Goal: Task Accomplishment & Management: Complete application form

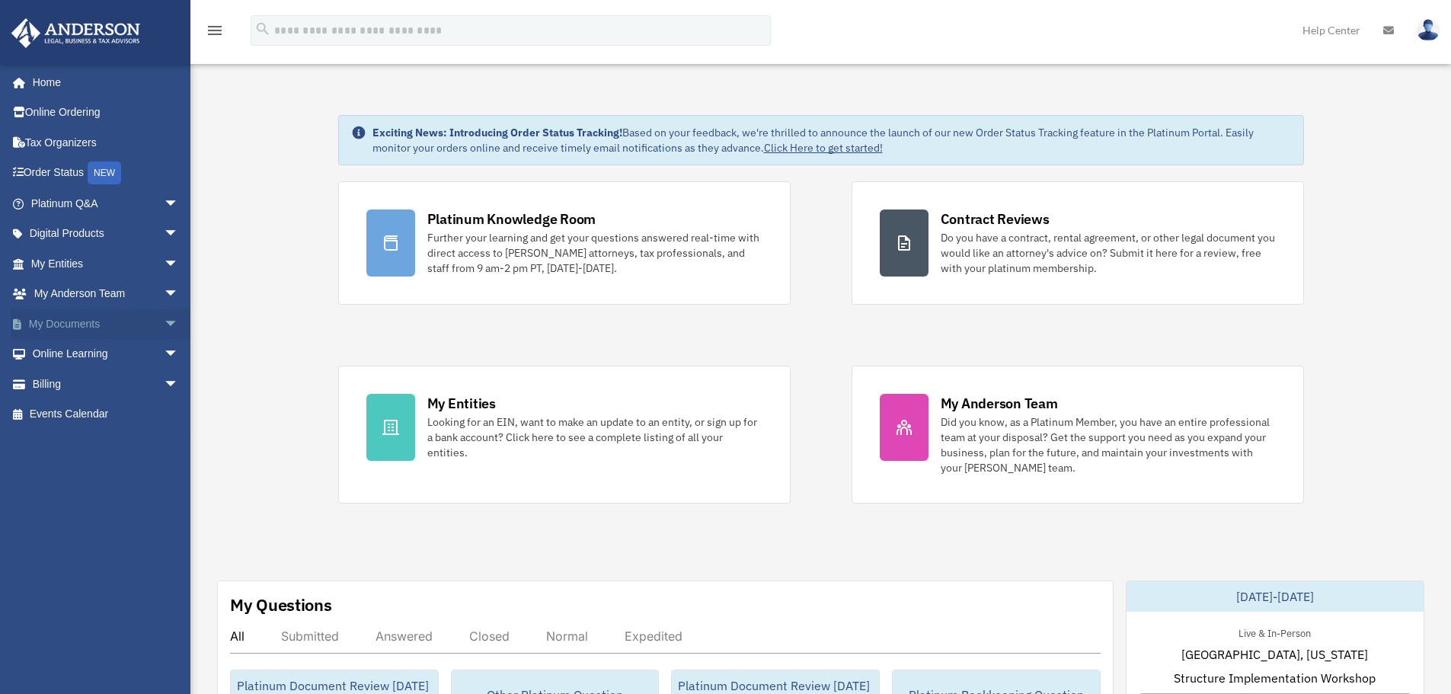
click at [164, 318] on span "arrow_drop_down" at bounding box center [179, 323] width 30 height 31
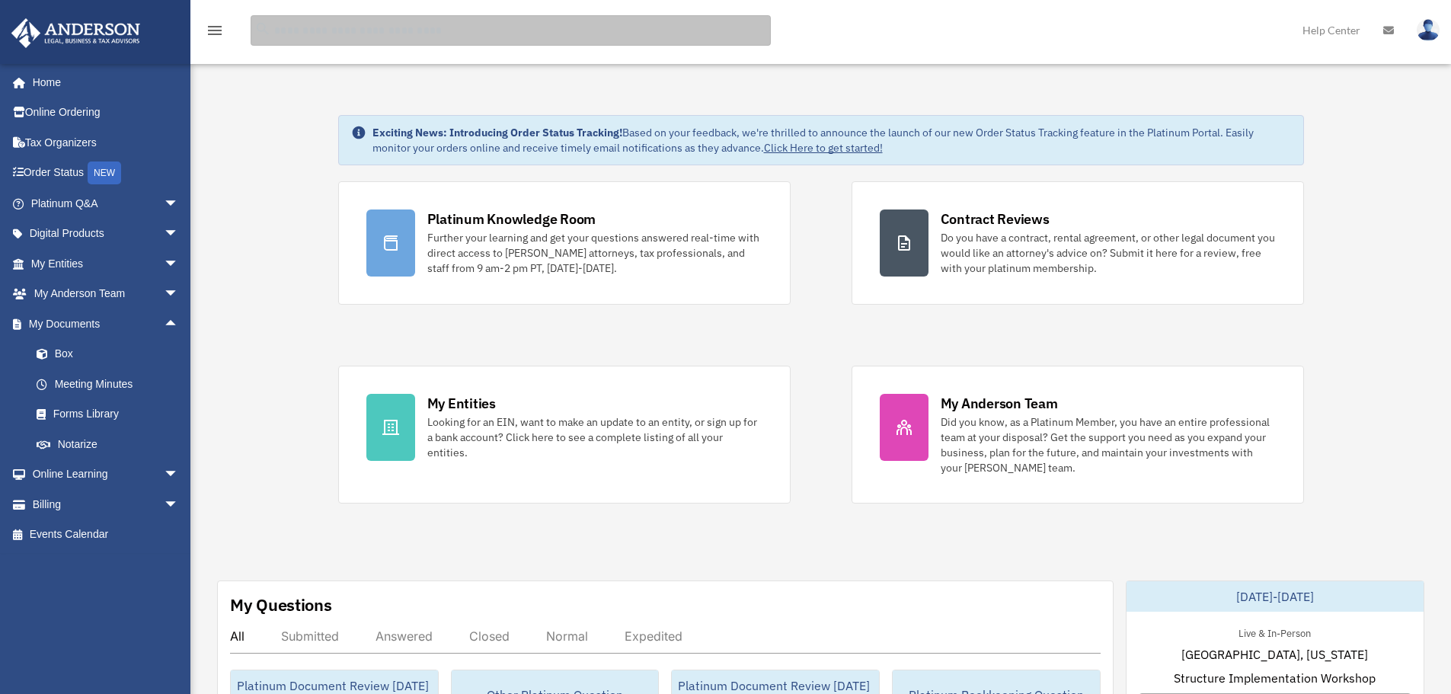
click at [359, 30] on input "search" at bounding box center [511, 30] width 520 height 30
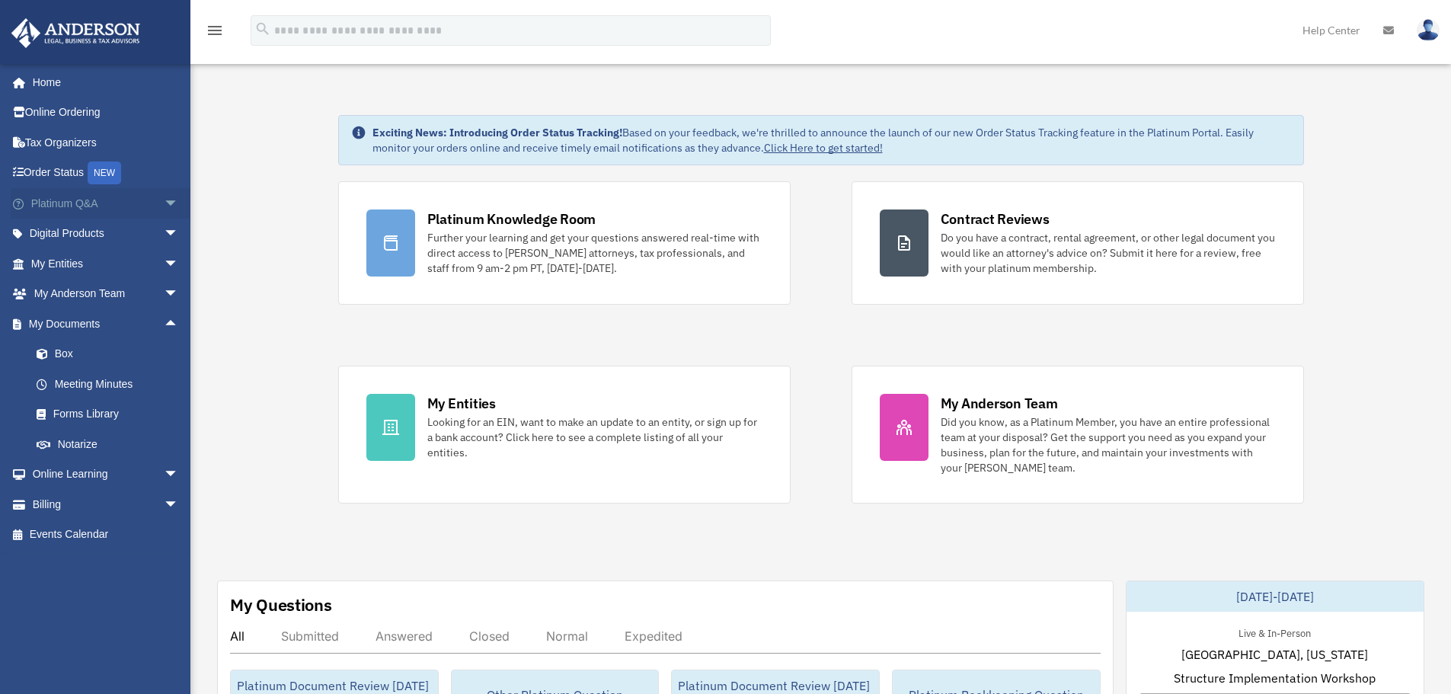
click at [164, 200] on span "arrow_drop_down" at bounding box center [179, 203] width 30 height 31
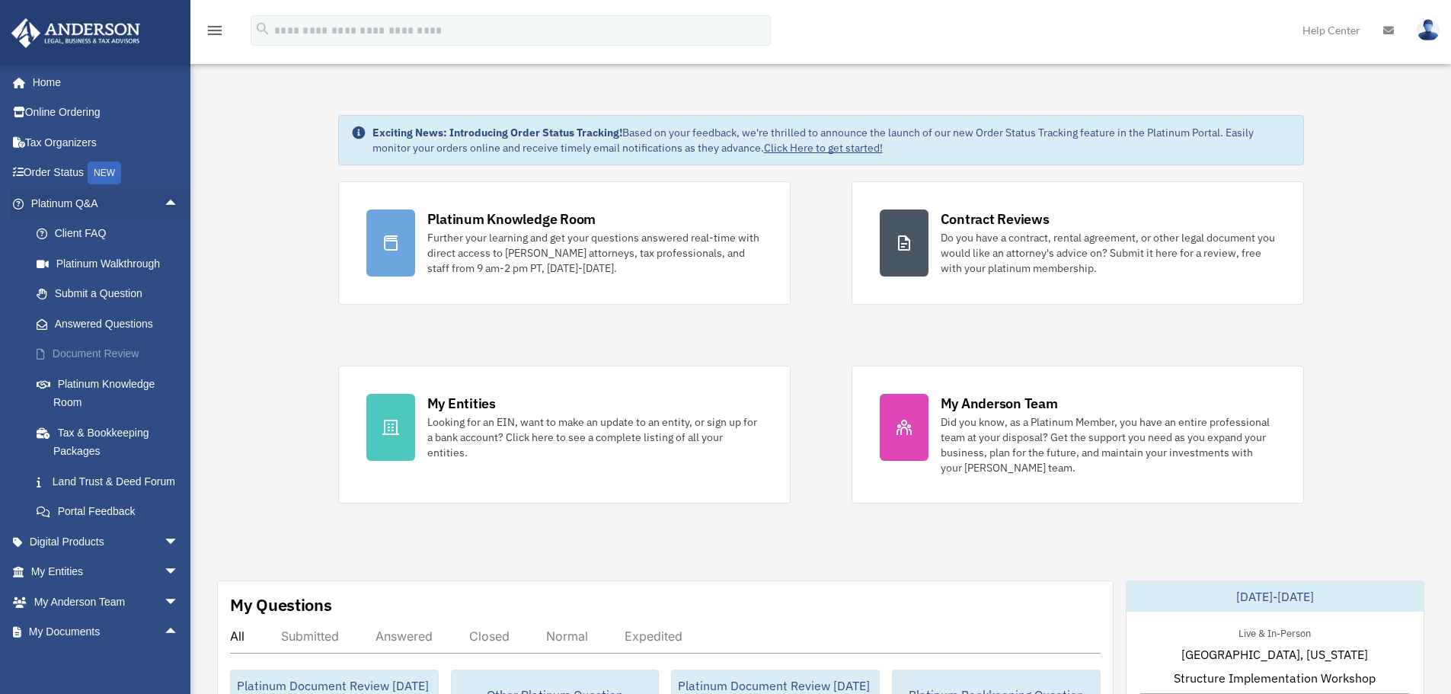
click at [97, 351] on link "Document Review" at bounding box center [111, 354] width 180 height 30
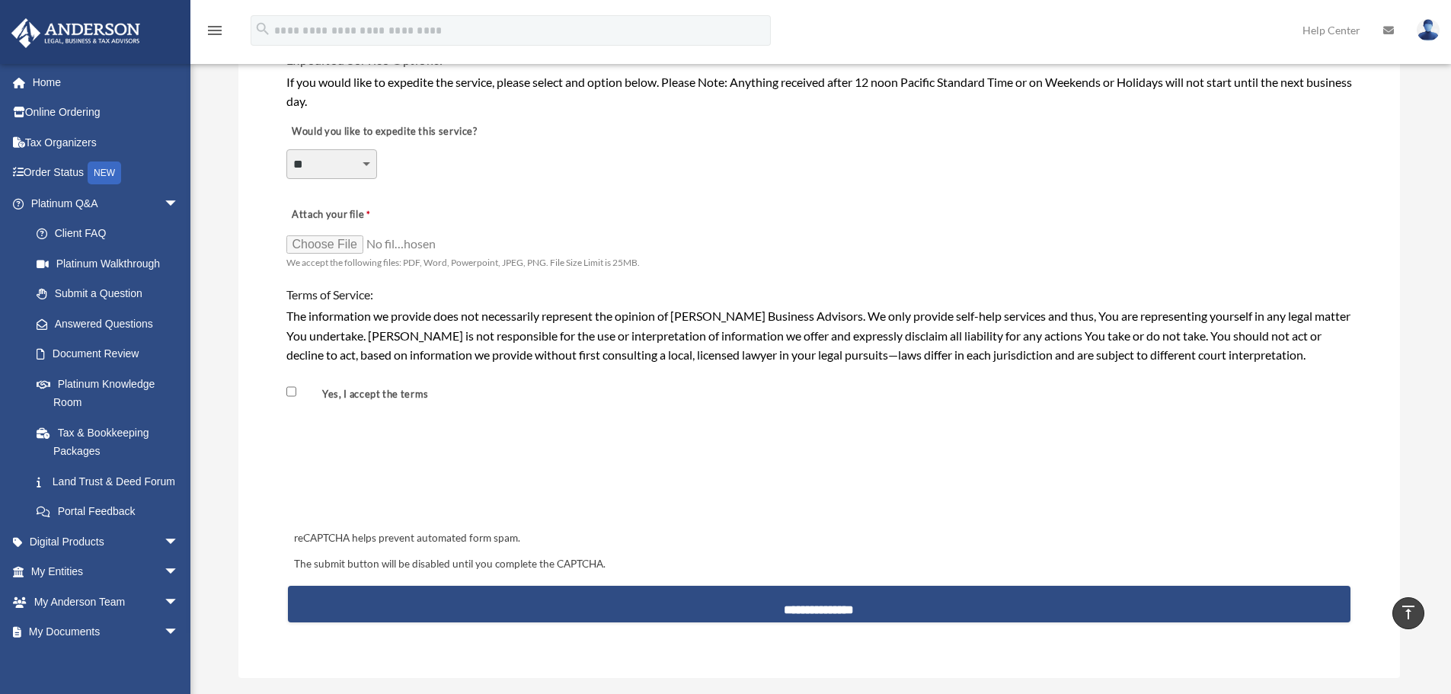
scroll to position [990, 0]
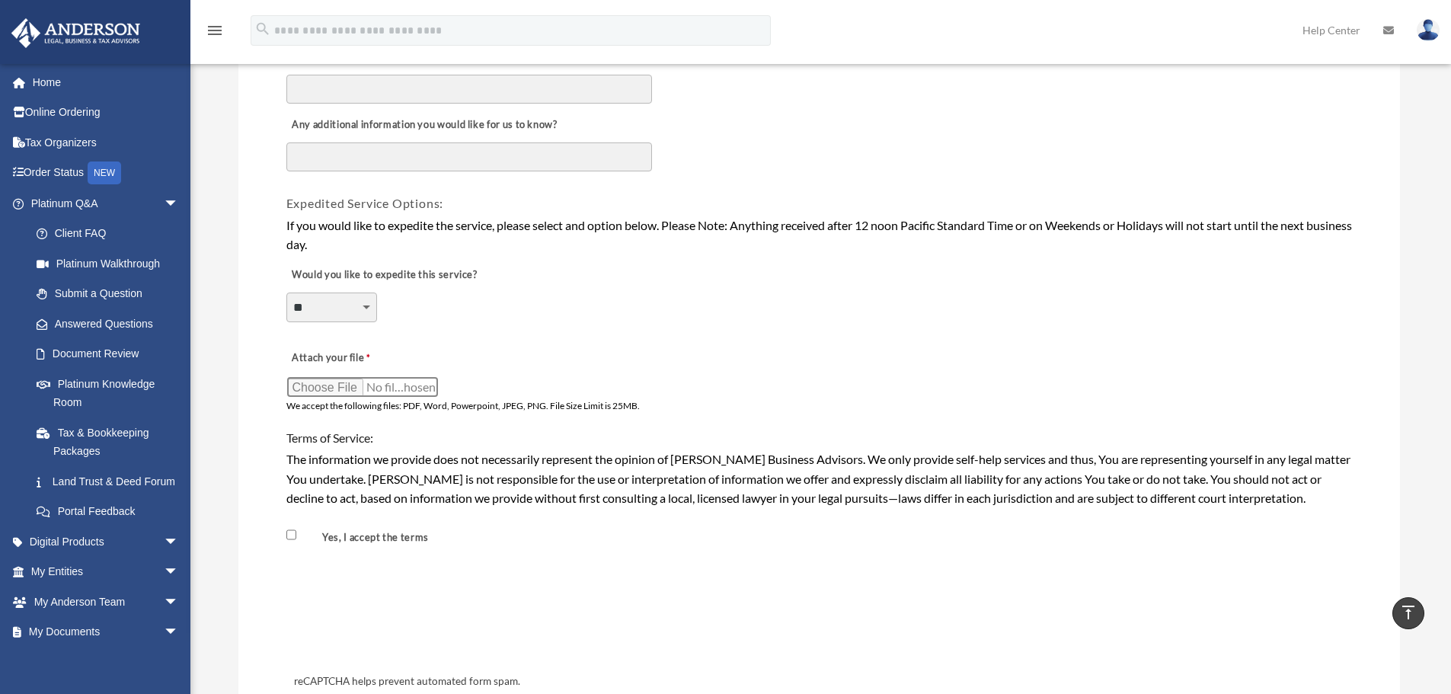
click at [313, 387] on input "Attach your file" at bounding box center [362, 386] width 152 height 21
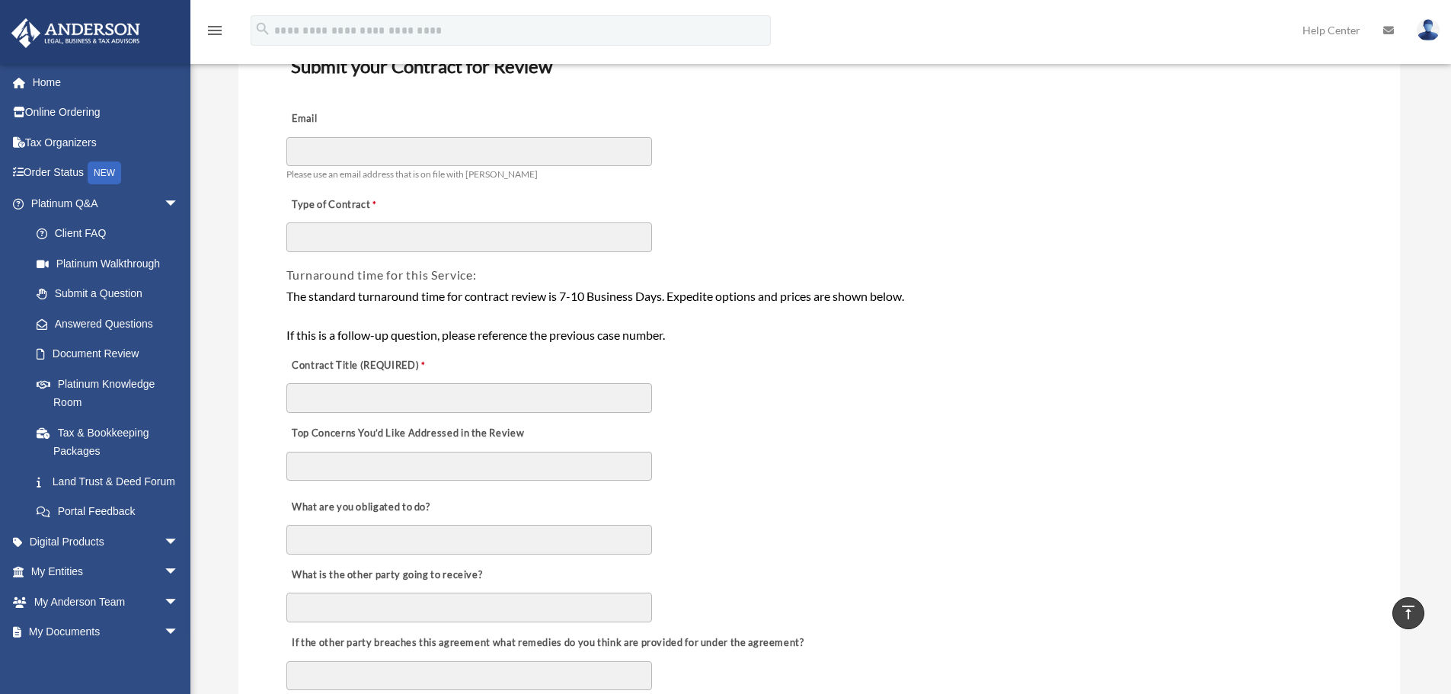
scroll to position [0, 0]
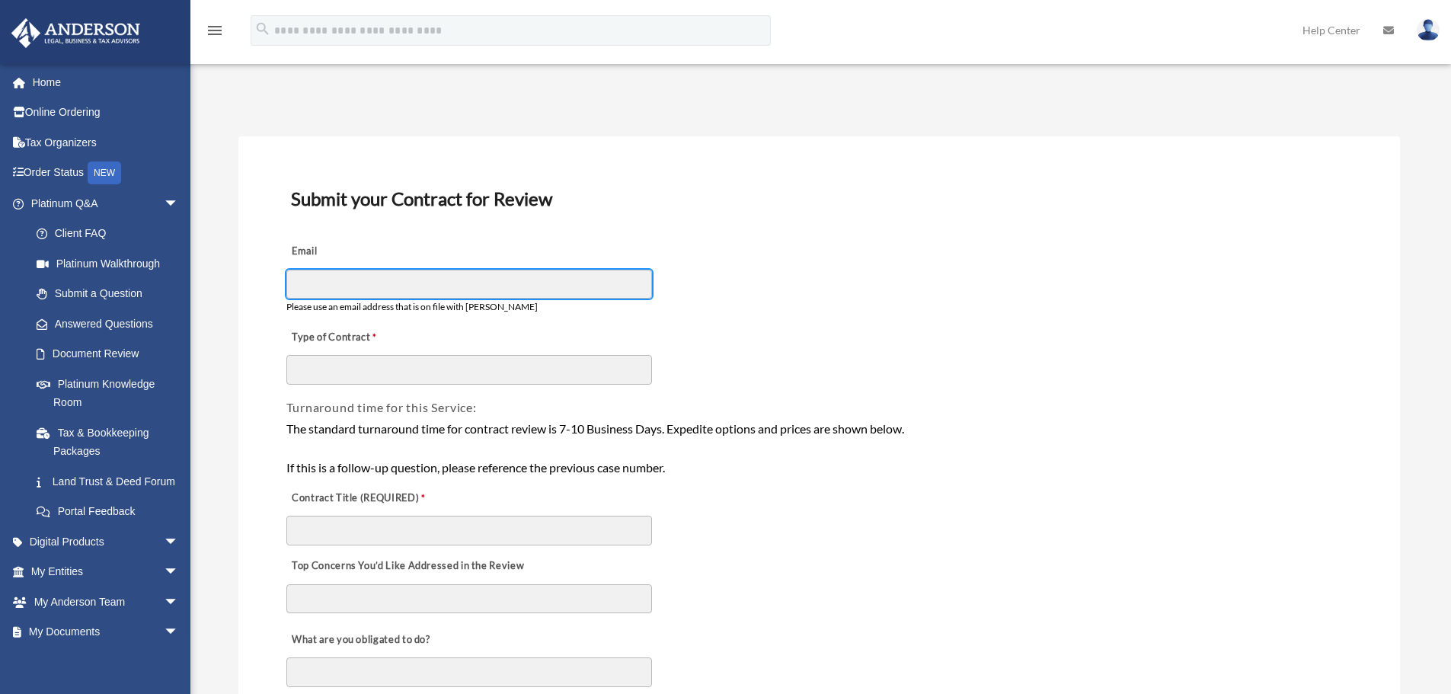
click at [378, 280] on input "Email" at bounding box center [469, 284] width 366 height 29
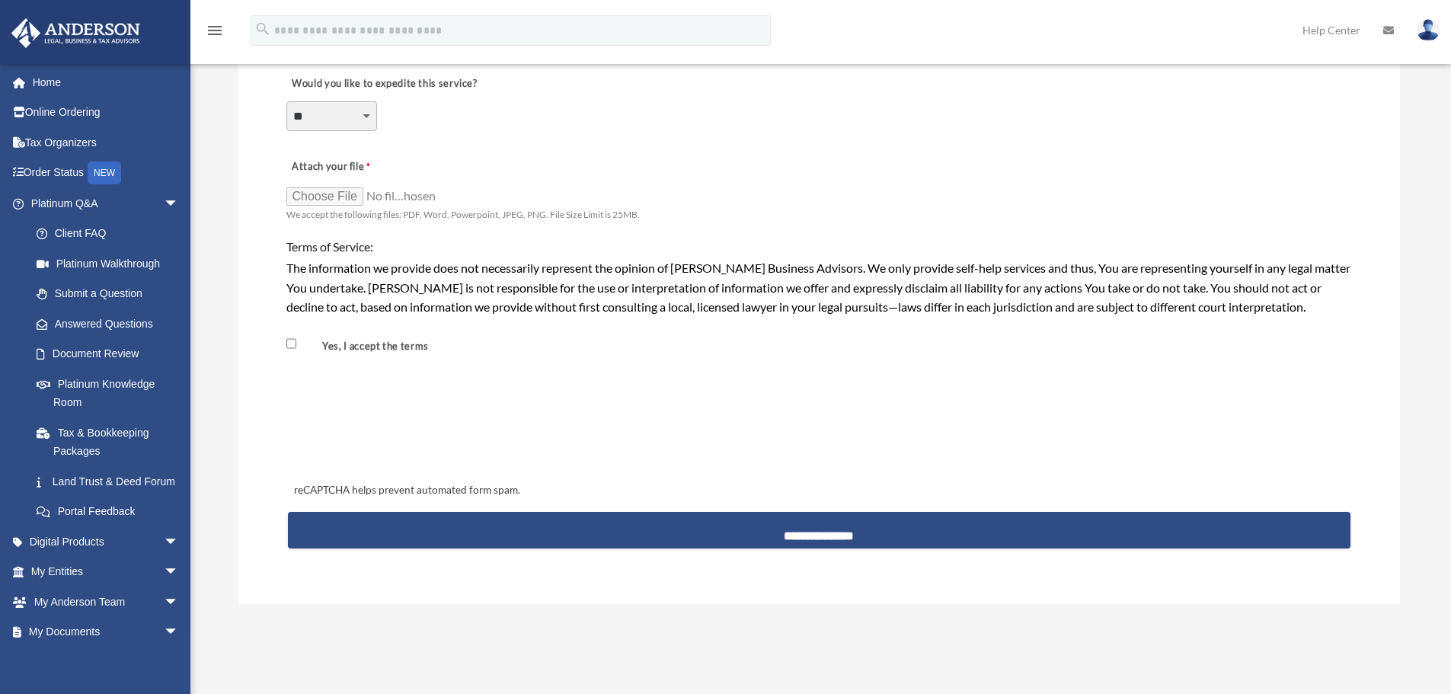
scroll to position [1294, 0]
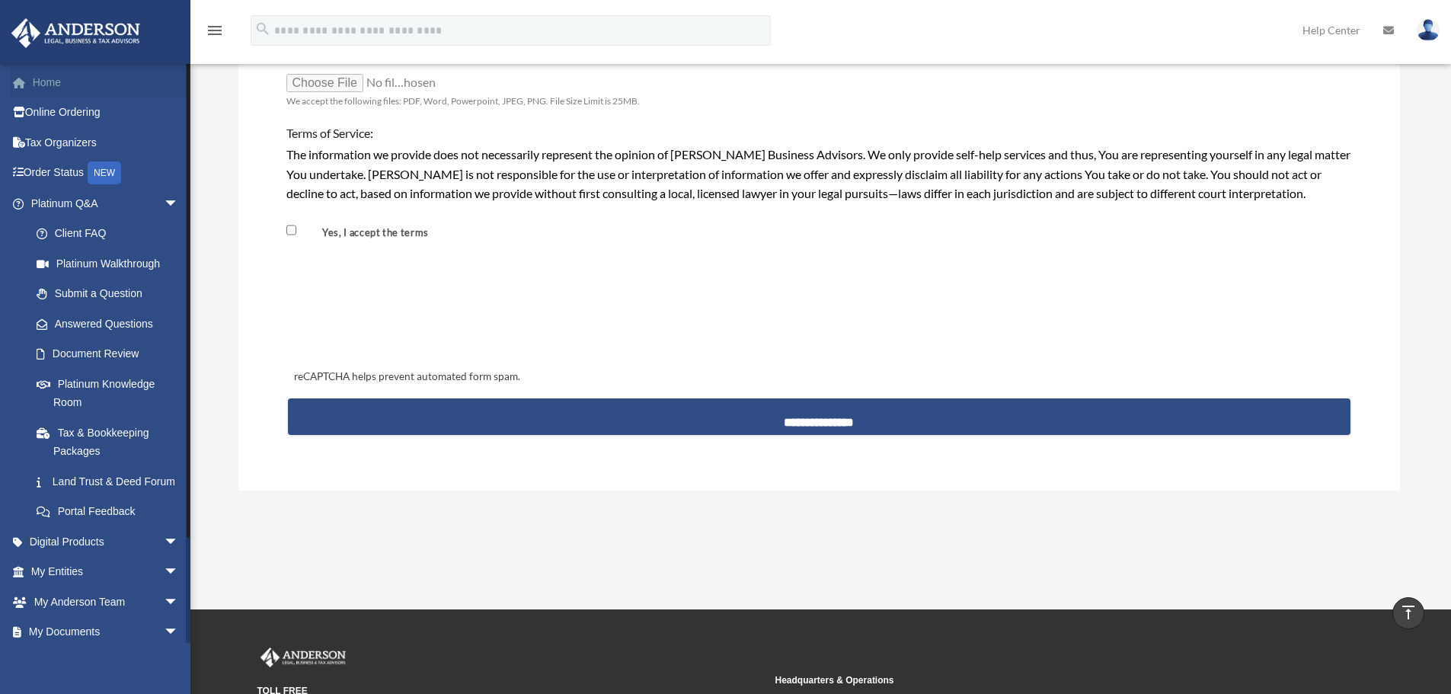
click at [41, 79] on link "Home" at bounding box center [106, 82] width 191 height 30
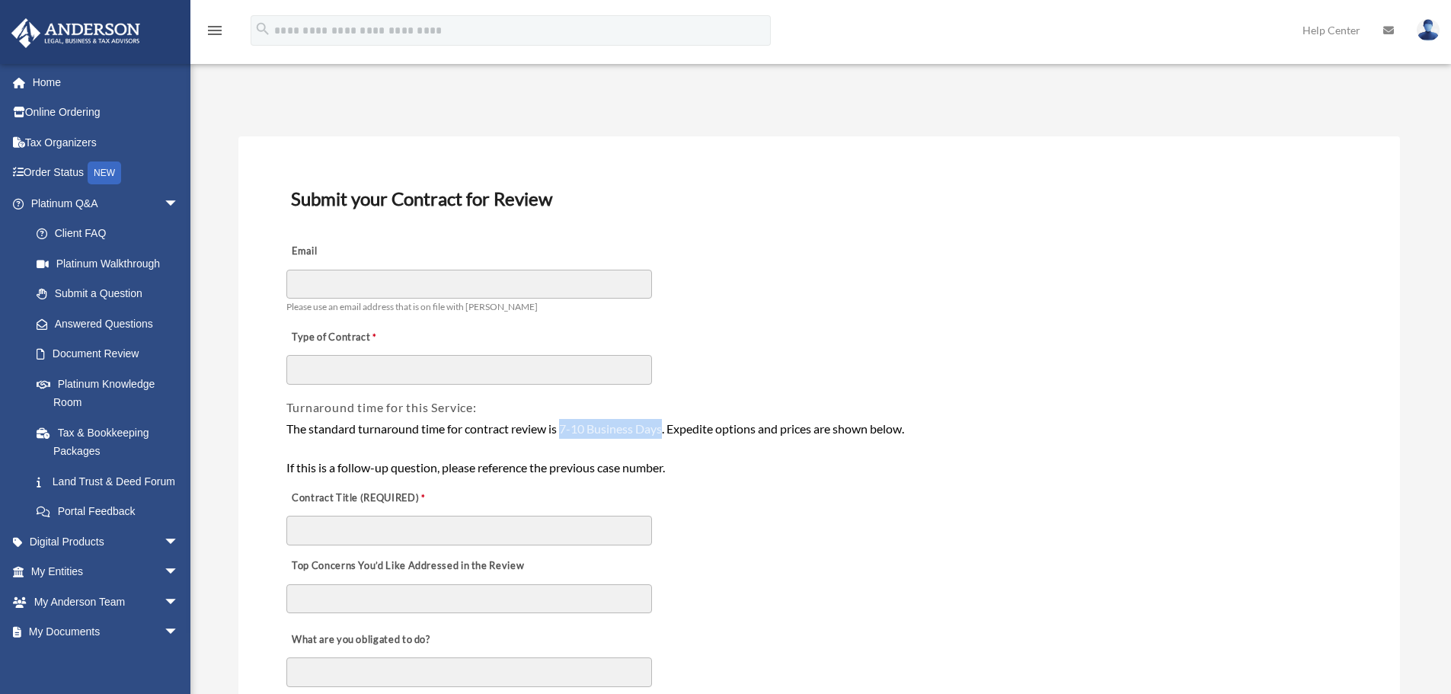
drag, startPoint x: 563, startPoint y: 431, endPoint x: 667, endPoint y: 430, distance: 104.3
click at [667, 430] on div "The standard turnaround time for contract review is 7-10 Business Days. Expedit…" at bounding box center [818, 448] width 1065 height 59
